Goal: Task Accomplishment & Management: Manage account settings

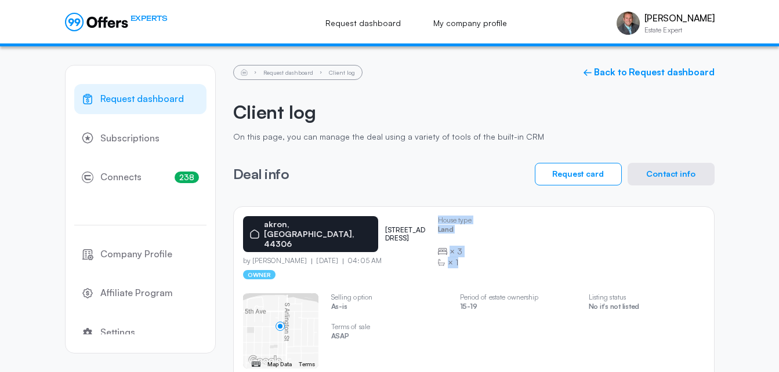
drag, startPoint x: 667, startPoint y: 328, endPoint x: 416, endPoint y: 266, distance: 258.1
click at [416, 266] on div "[GEOGRAPHIC_DATA] [STREET_ADDRESS] by [PERSON_NAME] [DATE] 04:05 AM owner House…" at bounding box center [473, 309] width 481 height 207
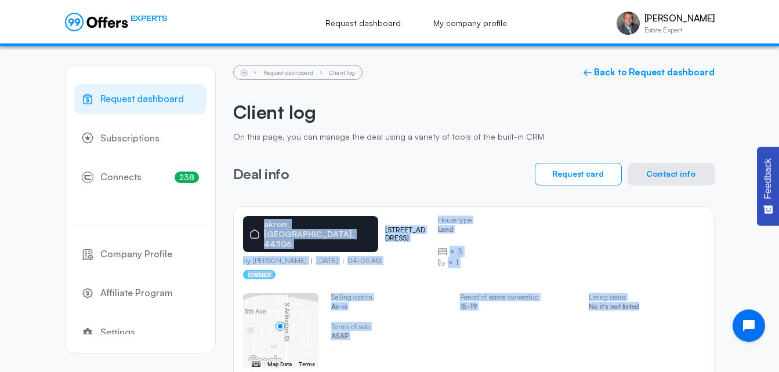
drag, startPoint x: 241, startPoint y: 211, endPoint x: 636, endPoint y: 297, distance: 404.9
click at [636, 297] on div "[GEOGRAPHIC_DATA] [STREET_ADDRESS] by [PERSON_NAME] [DATE] 04:05 AM owner House…" at bounding box center [473, 309] width 481 height 207
copy div "[GEOGRAPHIC_DATA] [STREET_ADDRESS] by [PERSON_NAME] [DATE] 04:05 AM owner House…"
click at [668, 175] on button "Contact info" at bounding box center [671, 174] width 87 height 23
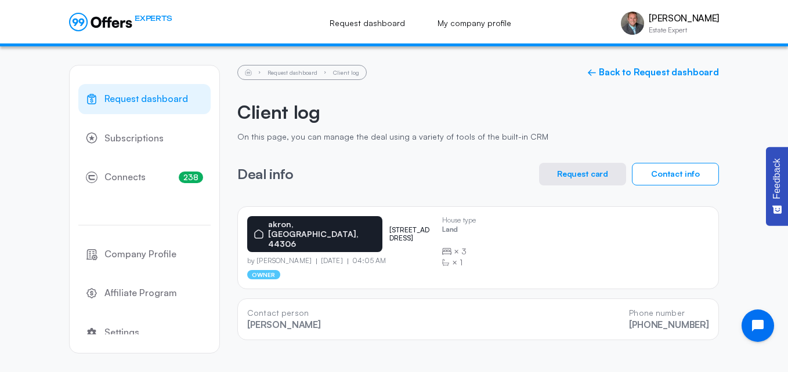
drag, startPoint x: 708, startPoint y: 325, endPoint x: 238, endPoint y: 302, distance: 470.4
click at [238, 302] on div "Contact person [PERSON_NAME] Phone number [PHONE_NUMBER]" at bounding box center [477, 320] width 481 height 42
copy div "Contact person [PERSON_NAME] Phone number [PHONE_NUMBER]"
click at [709, 72] on link "← Back to Request dashboard" at bounding box center [653, 72] width 132 height 11
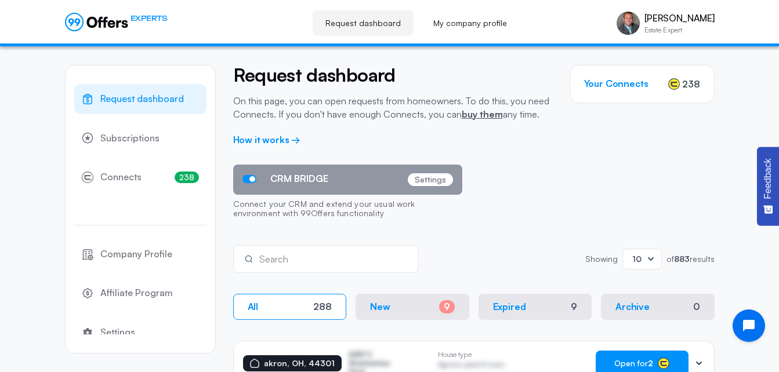
click at [639, 363] on span "Open for 2" at bounding box center [633, 363] width 39 height 9
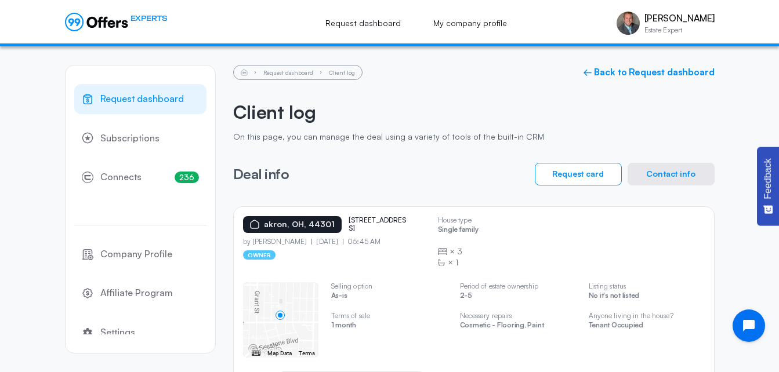
scroll to position [49, 0]
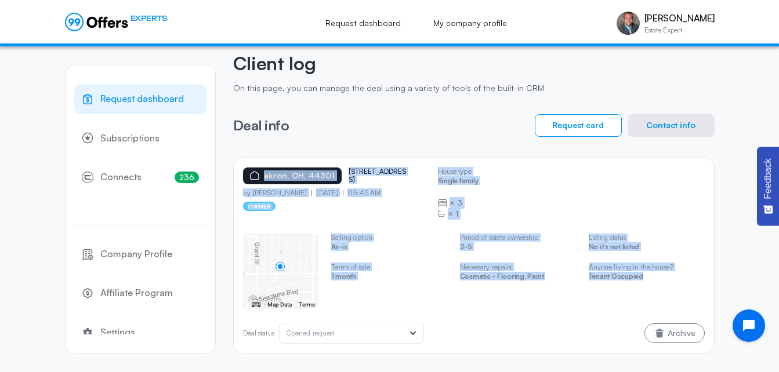
drag, startPoint x: 687, startPoint y: 292, endPoint x: 227, endPoint y: 161, distance: 478.8
click at [227, 161] on div "Request dashboard Subscriptions 236 Connects 236 Company Profile Affiliate Prog…" at bounding box center [390, 185] width 650 height 375
copy div "[GEOGRAPHIC_DATA] [STREET_ADDRESS] by [PERSON_NAME] [DATE] 05:45 AM owner House…"
click at [683, 127] on button "Contact info" at bounding box center [671, 125] width 87 height 23
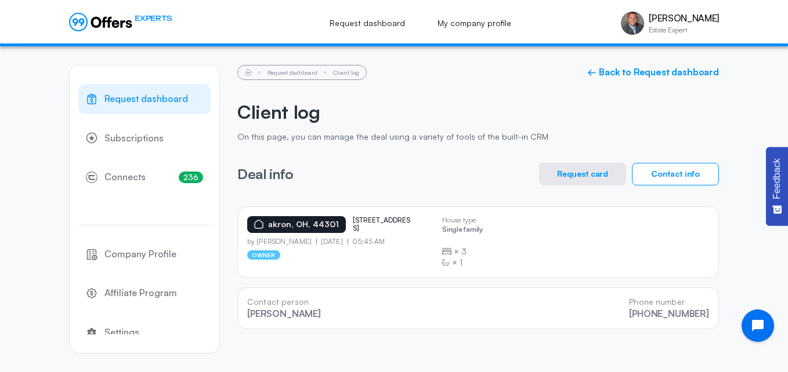
drag, startPoint x: 710, startPoint y: 322, endPoint x: 242, endPoint y: 302, distance: 467.9
click at [242, 302] on div "Contact person [PERSON_NAME] Phone number [PHONE_NUMBER]" at bounding box center [477, 309] width 481 height 42
copy div "Contact person [PERSON_NAME] Phone number [PHONE_NUMBER]"
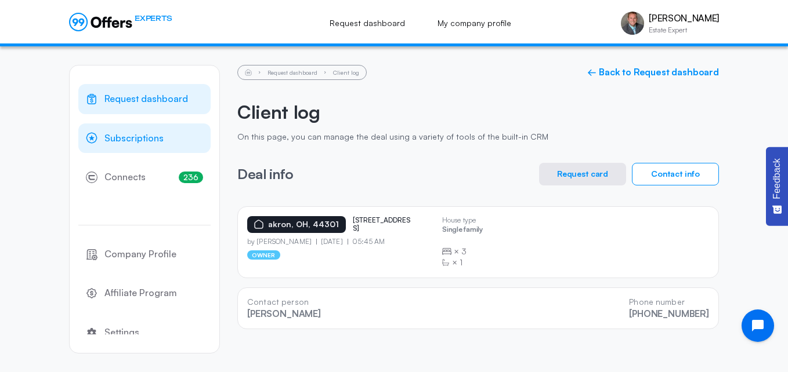
click at [141, 137] on span "Subscriptions" at bounding box center [133, 138] width 59 height 15
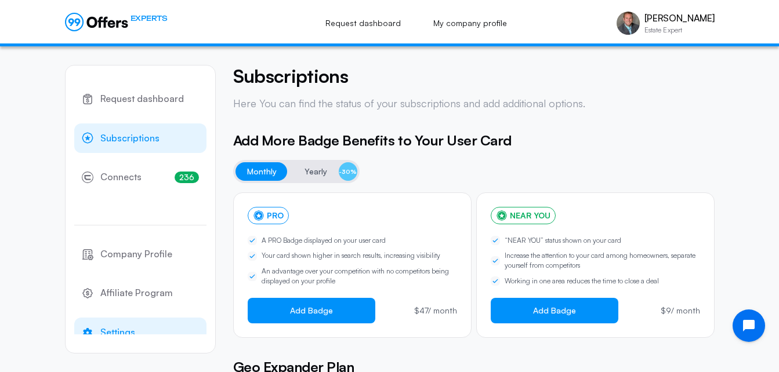
click at [119, 330] on span "Settings" at bounding box center [117, 332] width 35 height 15
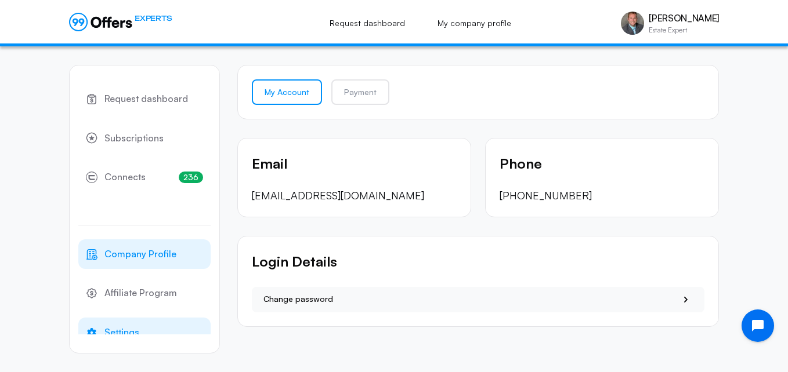
click at [128, 260] on span "Company Profile" at bounding box center [140, 254] width 72 height 15
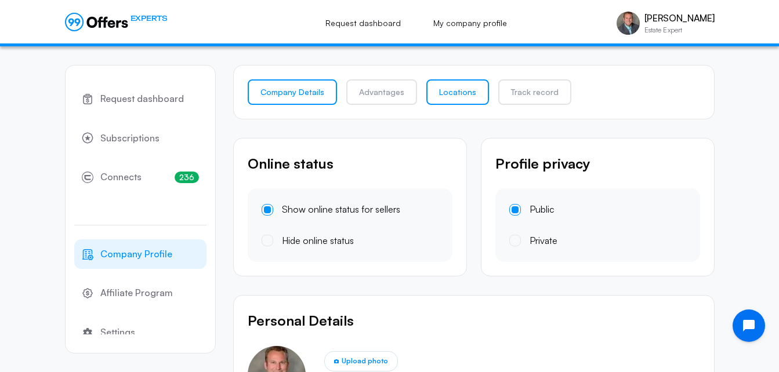
click at [450, 92] on link "Locations" at bounding box center [457, 92] width 63 height 26
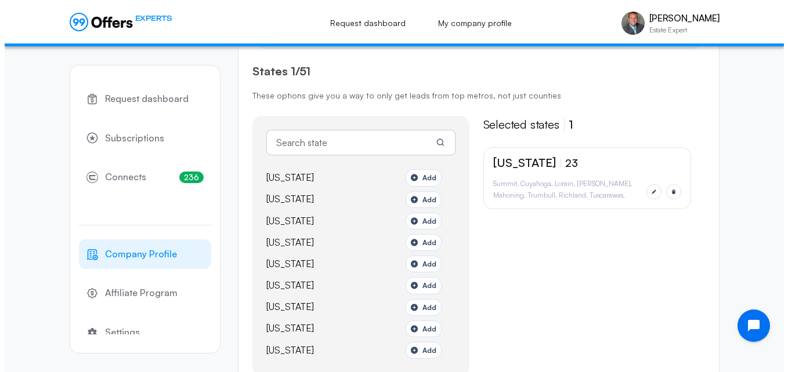
scroll to position [184, 0]
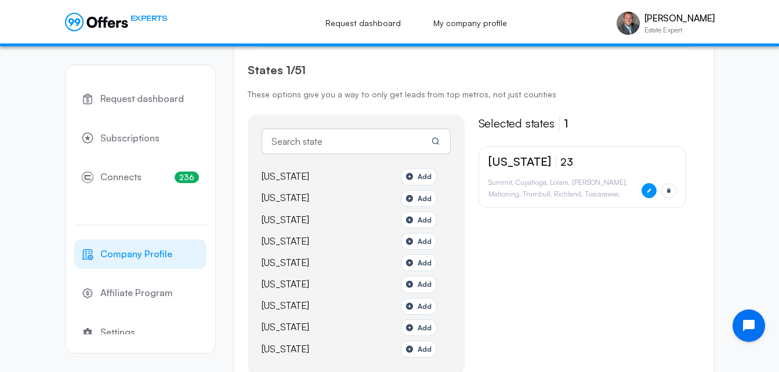
click at [646, 192] on icon "button" at bounding box center [649, 191] width 6 height 6
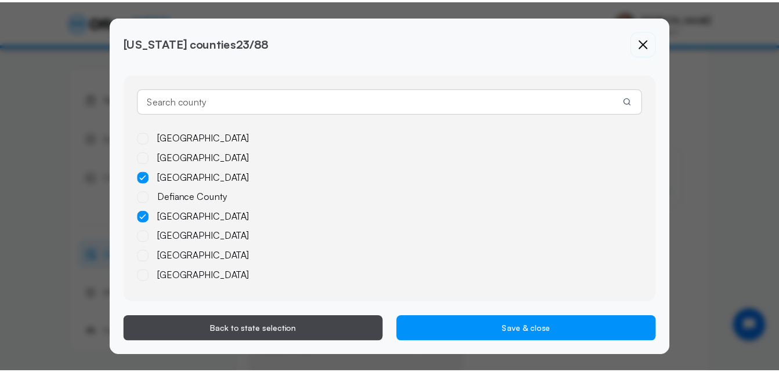
scroll to position [829, 0]
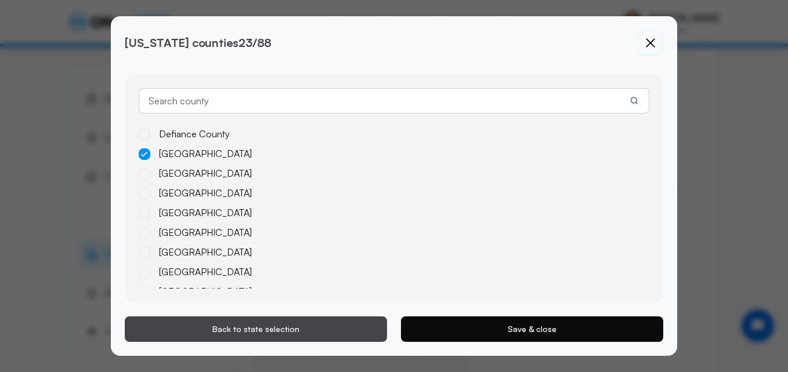
click at [492, 338] on button "Save & close" at bounding box center [532, 330] width 262 height 26
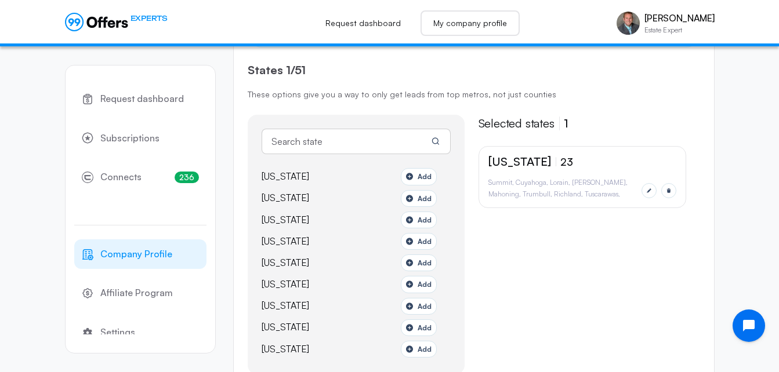
click at [483, 26] on link "My company profile" at bounding box center [470, 23] width 99 height 26
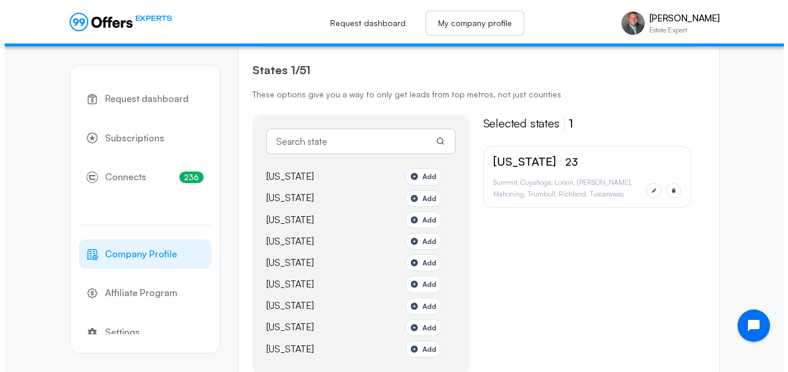
scroll to position [0, 0]
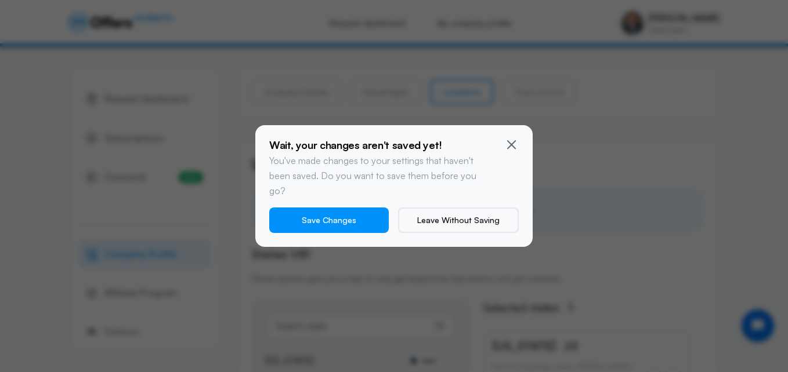
click at [518, 151] on icon at bounding box center [511, 144] width 15 height 15
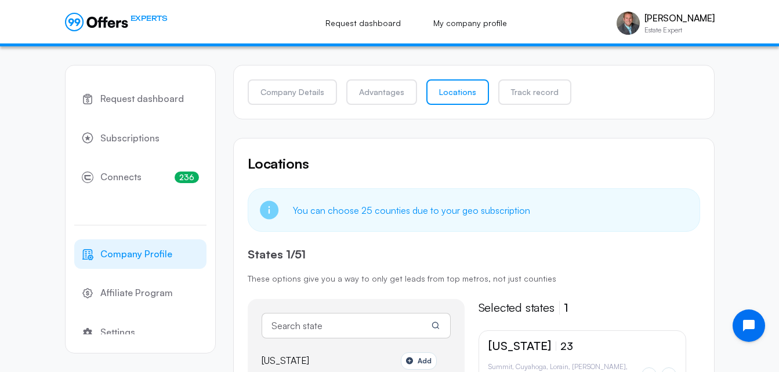
click at [103, 252] on span "Company Profile" at bounding box center [136, 254] width 72 height 15
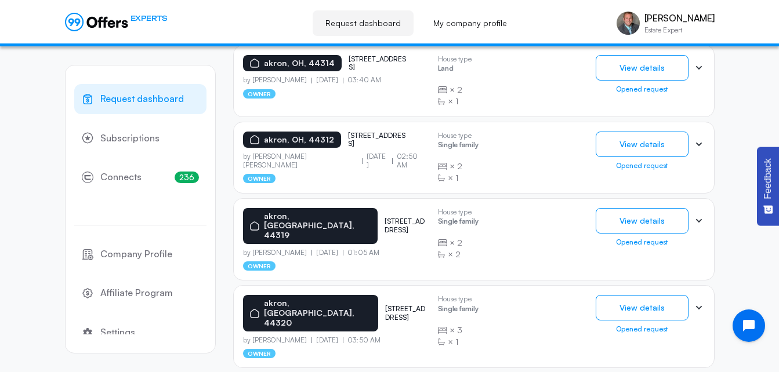
scroll to position [778, 0]
